Goal: Task Accomplishment & Management: Use online tool/utility

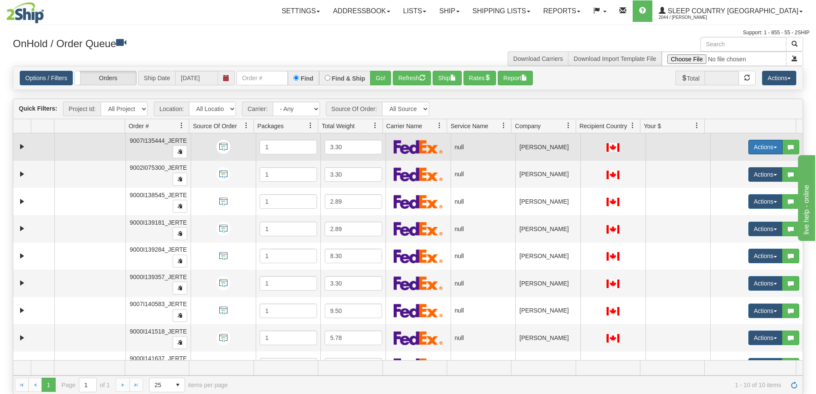
click at [753, 147] on button "Actions" at bounding box center [766, 147] width 34 height 15
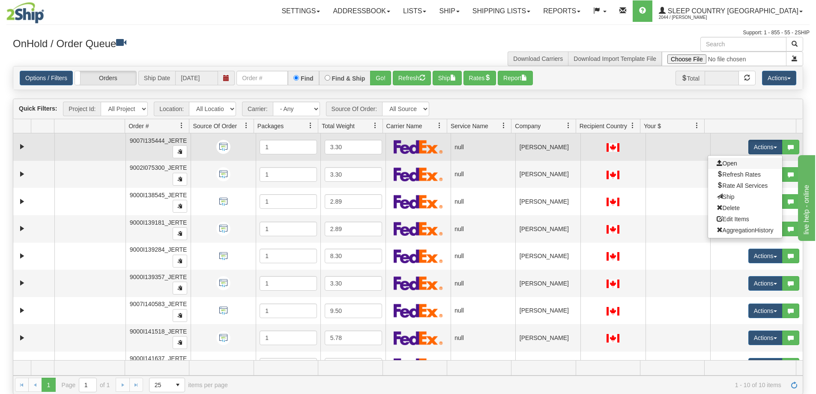
click at [748, 162] on link "Open" at bounding box center [745, 163] width 74 height 11
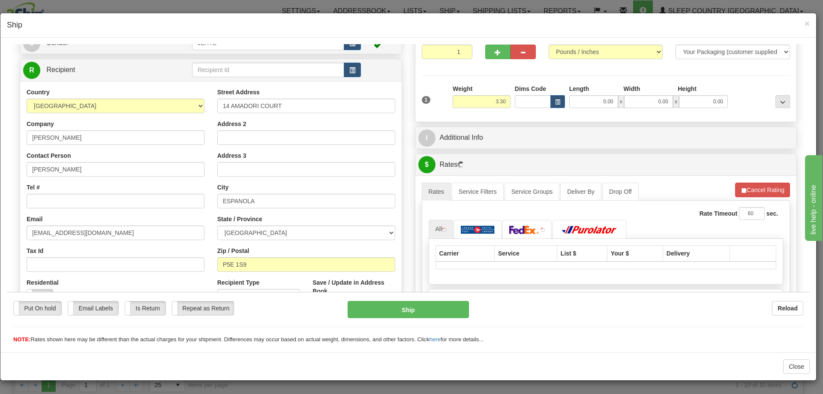
scroll to position [143, 0]
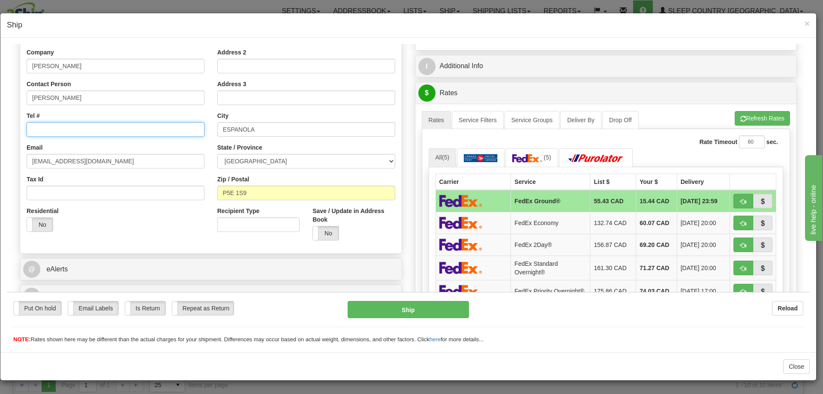
click at [42, 126] on input "Tel #" at bounding box center [116, 129] width 178 height 15
paste input "[PHONE_NUMBER]"
type input "[PHONE_NUMBER]"
click at [44, 222] on label "No" at bounding box center [40, 224] width 26 height 14
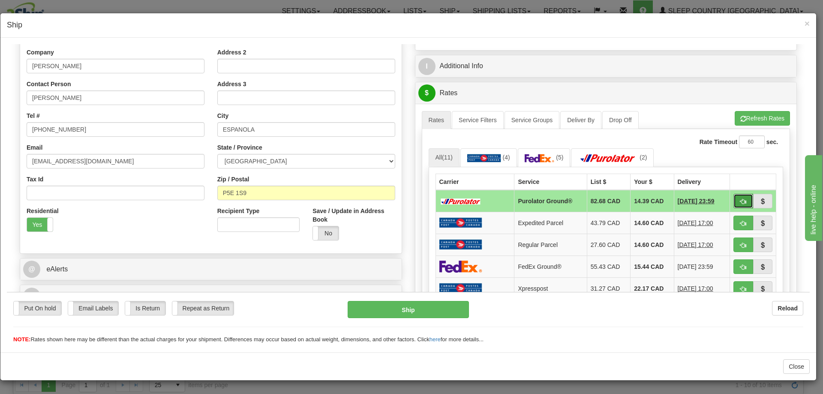
click at [740, 198] on span "button" at bounding box center [743, 201] width 6 height 6
type input "260"
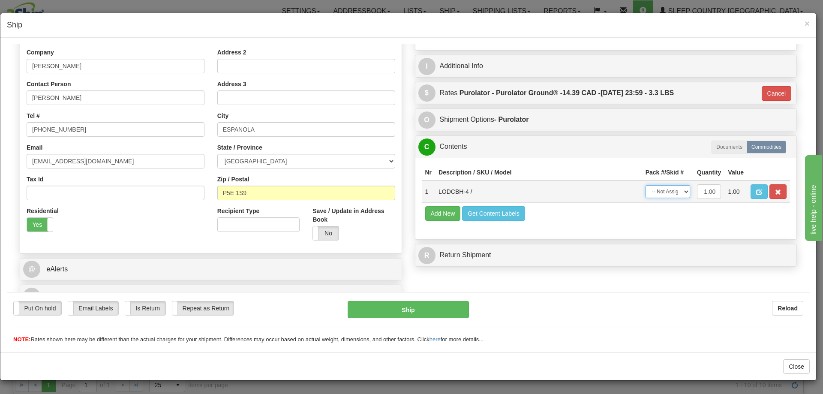
click at [674, 191] on select "-- Not Assigned -- Package 1" at bounding box center [667, 191] width 45 height 13
select select "0"
click at [645, 185] on select "-- Not Assigned -- Package 1" at bounding box center [667, 191] width 45 height 13
click at [429, 317] on button "Ship" at bounding box center [408, 308] width 121 height 17
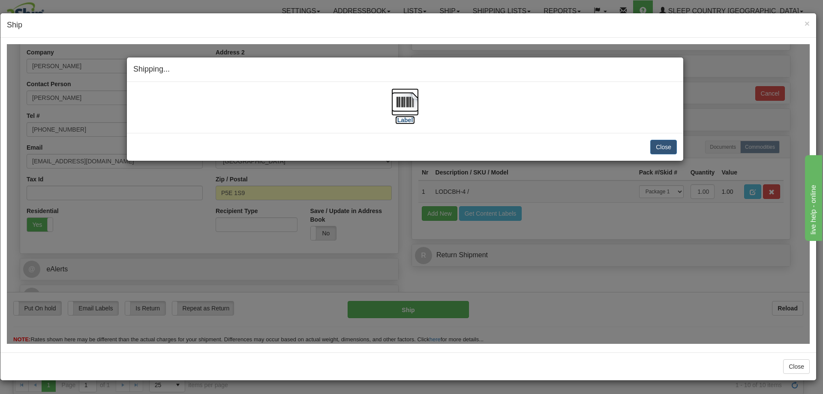
click at [403, 111] on img at bounding box center [404, 101] width 27 height 27
